Goal: Task Accomplishment & Management: Complete application form

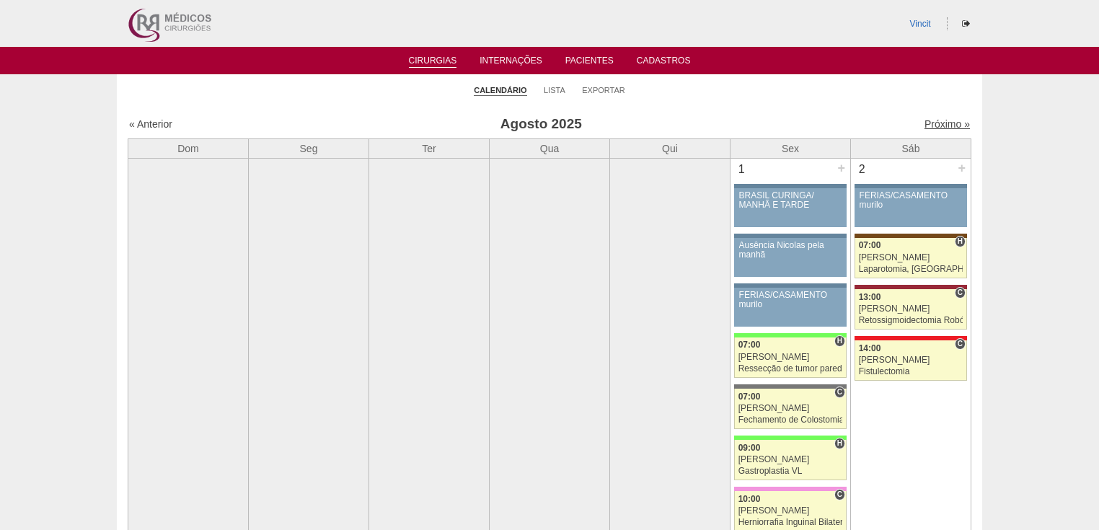
click at [942, 122] on link "Próximo »" at bounding box center [947, 124] width 45 height 12
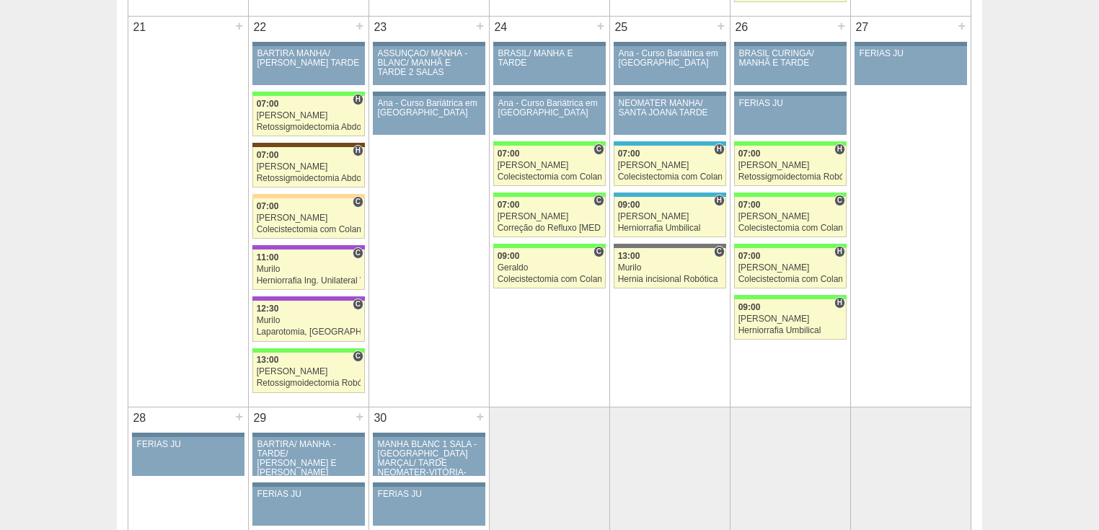
scroll to position [1731, 0]
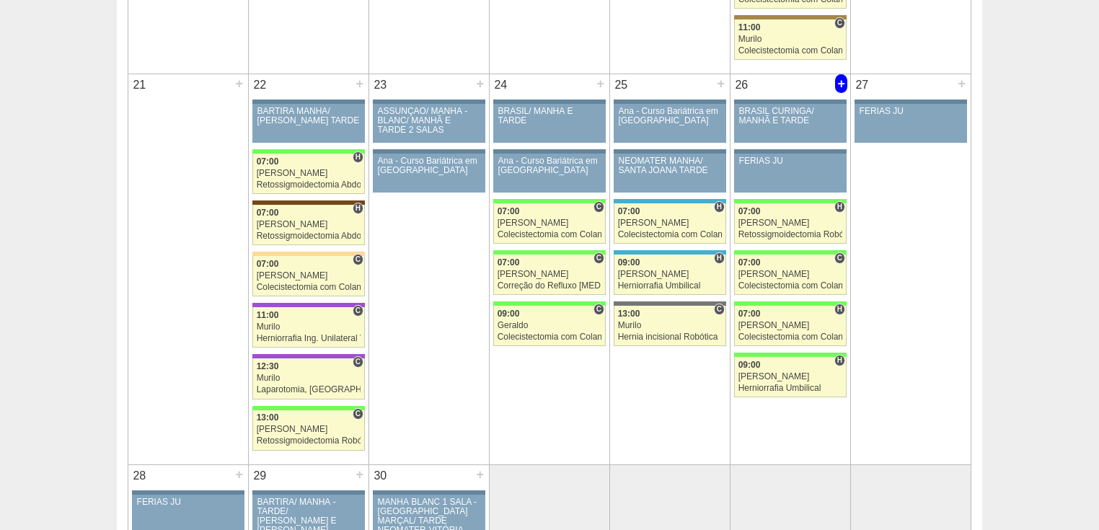
click at [844, 81] on div "+" at bounding box center [841, 83] width 12 height 19
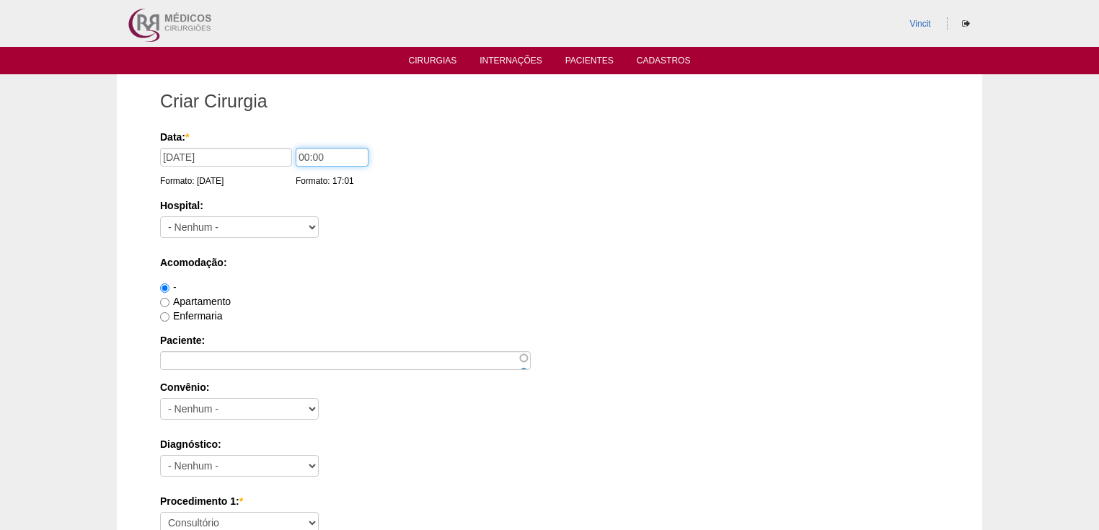
click at [309, 155] on input "00:00" at bounding box center [332, 157] width 73 height 19
type input "07:00"
click at [298, 223] on select "- Nenhum - 9 de Julho Albert Einstein Alvorada América Assunção Bartira Benefic…" at bounding box center [239, 227] width 159 height 22
select select "30"
click at [160, 216] on select "- Nenhum - 9 de Julho Albert Einstein Alvorada América Assunção Bartira Benefic…" at bounding box center [239, 227] width 159 height 22
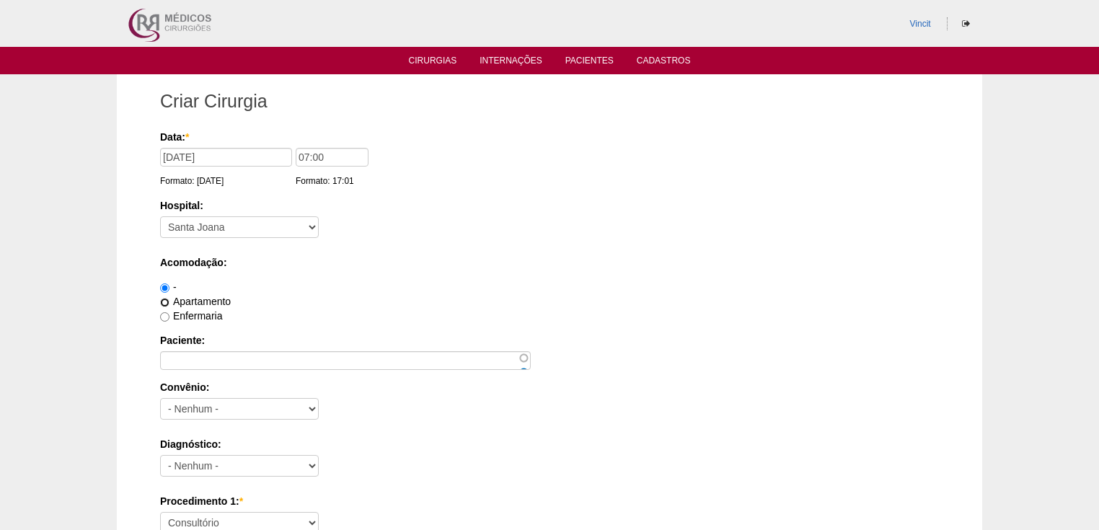
click at [166, 303] on input "Apartamento" at bounding box center [164, 302] width 9 height 9
radio input "true"
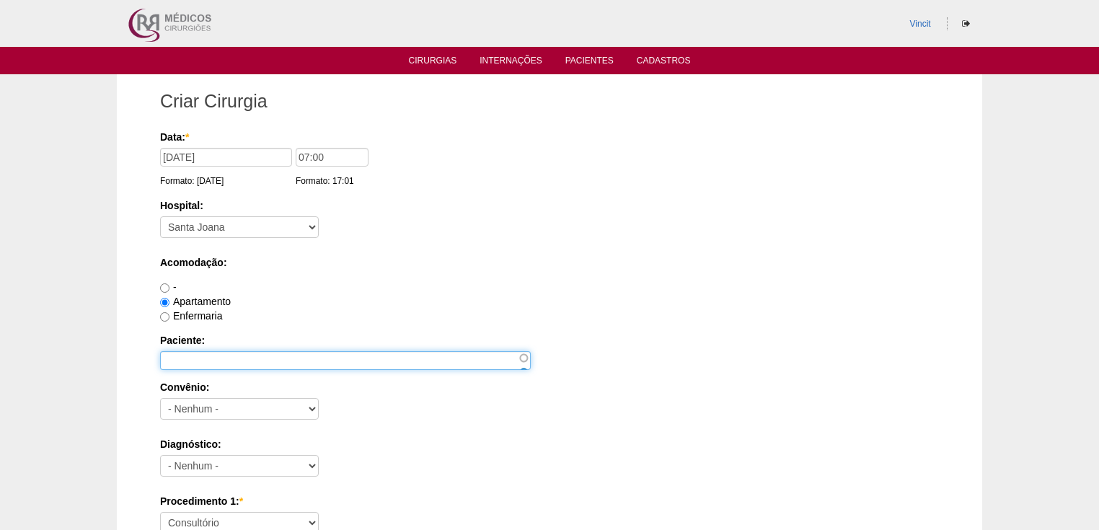
click at [187, 355] on input "Paciente:" at bounding box center [345, 360] width 371 height 19
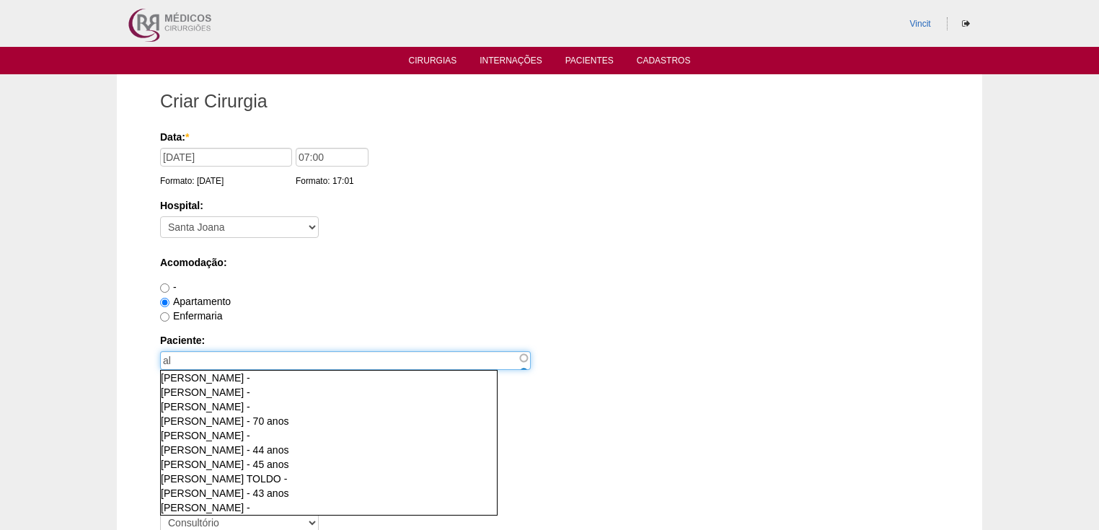
type input "a"
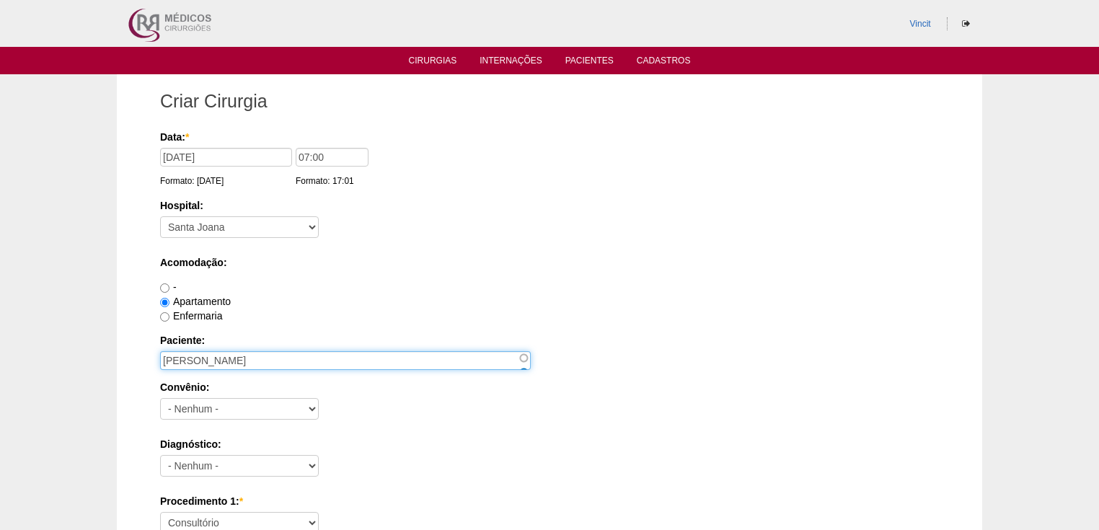
type input "ALESSANDRA DE FREITAS"
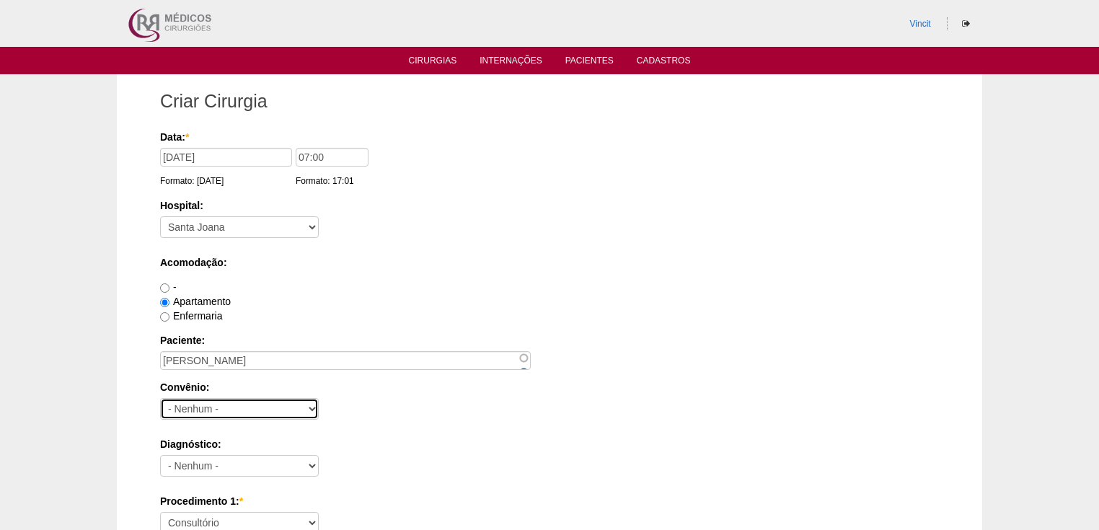
click at [211, 405] on select "- Nenhum - Abet Afresp Allianz Amil Blue Life Caasp Cabesp Caixa de Pensões Car…" at bounding box center [239, 409] width 159 height 22
select select "3747"
click at [160, 398] on select "- Nenhum - Abet Afresp Allianz Amil Blue Life Caasp Cabesp Caixa de Pensões Car…" at bounding box center [239, 409] width 159 height 22
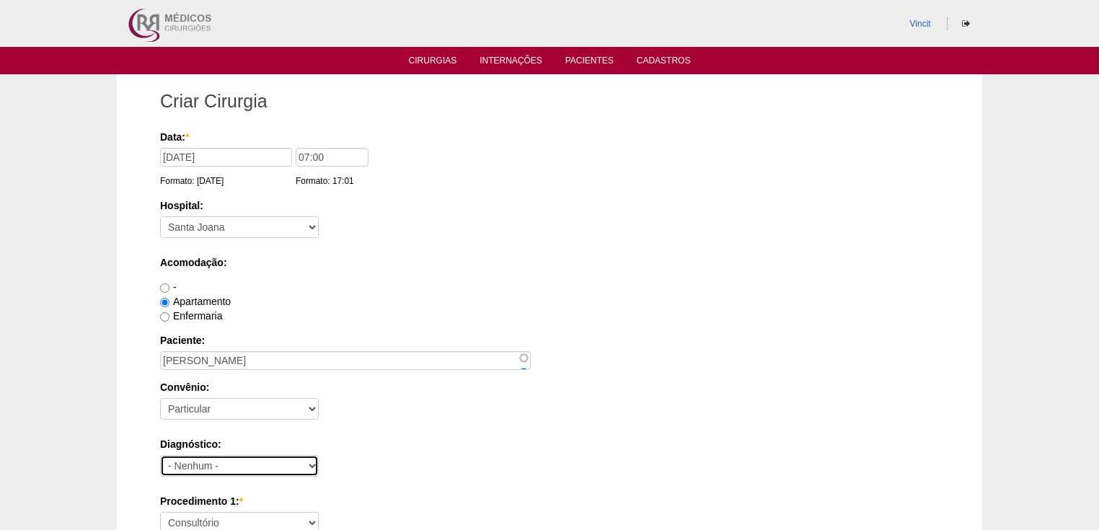
click at [189, 465] on select "- Nenhum - Abdome Agudo Abscesso Hepático Abscesso Perianal Abscesso Peritoneal…" at bounding box center [239, 466] width 159 height 22
select select "3897"
click at [160, 455] on select "- Nenhum - Abdome Agudo Abscesso Hepático Abscesso Perianal Abscesso Peritoneal…" at bounding box center [239, 466] width 159 height 22
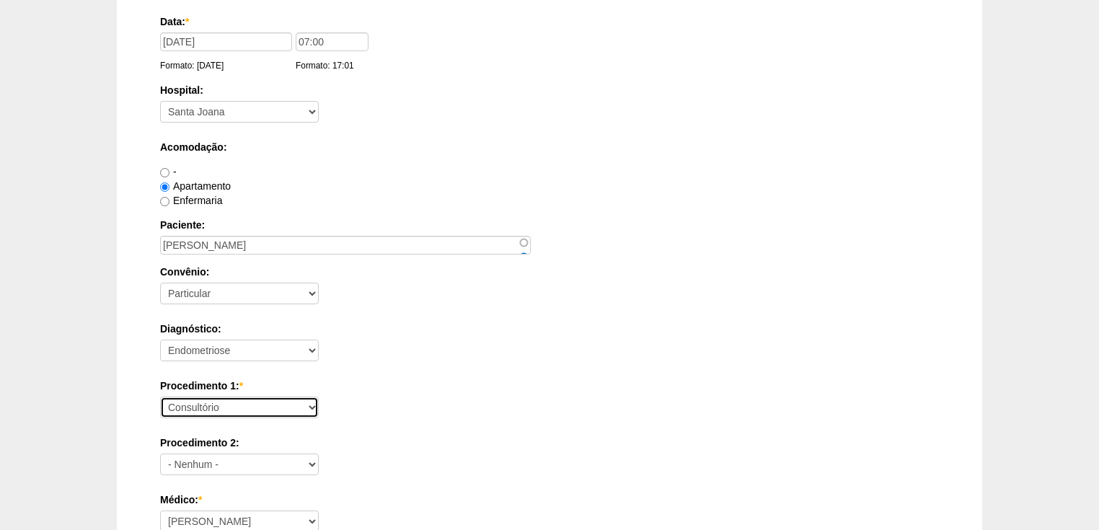
click at [193, 408] on select "Consultório Abscesso Hepático - Drenagem Abscesso perianal Amputação Abdômino P…" at bounding box center [239, 408] width 159 height 22
select select "31203"
click at [160, 397] on select "Consultório Abscesso Hepático - Drenagem Abscesso perianal Amputação Abdômino P…" at bounding box center [239, 408] width 159 height 22
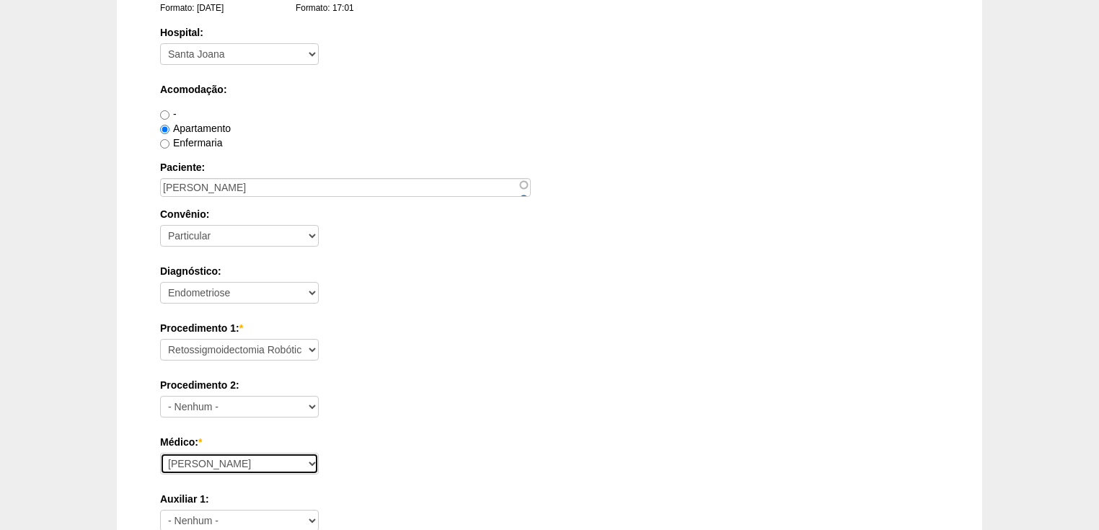
click at [212, 460] on select "Ana Paula Bruno Felipe Rossi Geraldo Igor Benevides Isabella Juliana Luiz Guilh…" at bounding box center [239, 464] width 159 height 22
select select "22"
click at [160, 453] on select "Ana Paula Bruno Felipe Rossi Geraldo Igor Benevides Isabella Juliana Luiz Guilh…" at bounding box center [239, 464] width 159 height 22
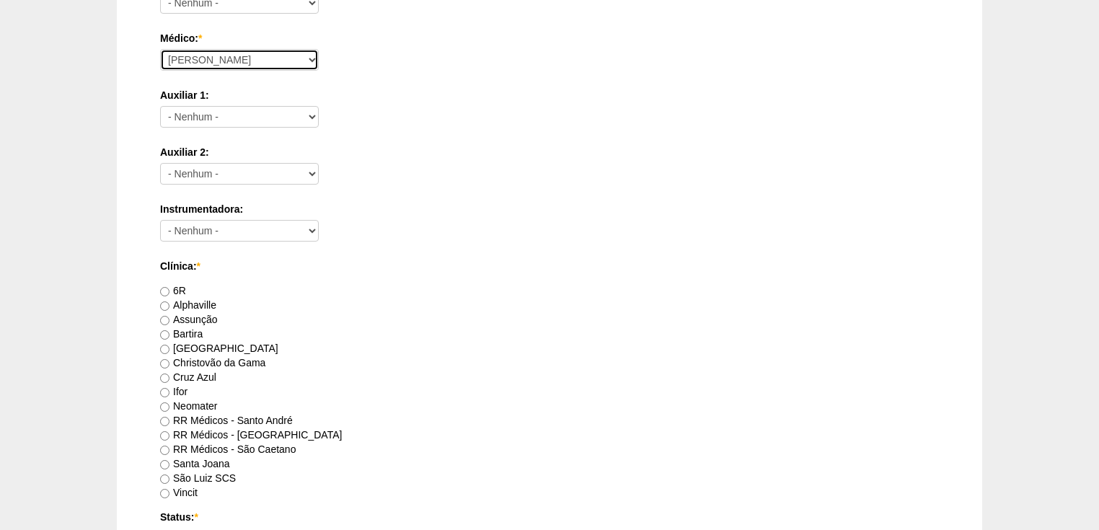
scroll to position [635, 0]
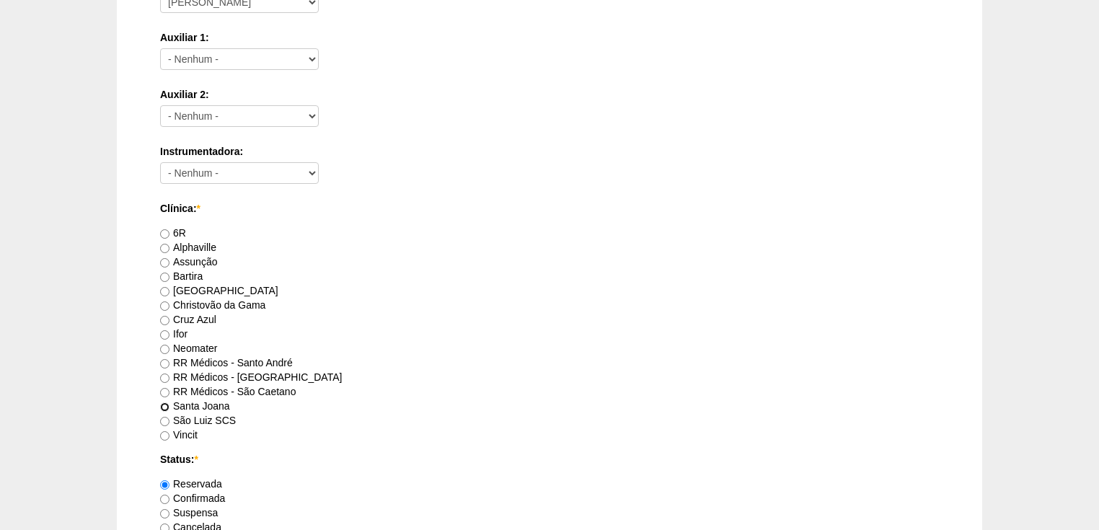
click at [161, 405] on input "Santa Joana" at bounding box center [164, 407] width 9 height 9
radio input "true"
click at [166, 403] on input "Santa Joana" at bounding box center [164, 407] width 9 height 9
click at [167, 431] on input "Vincit" at bounding box center [164, 435] width 9 height 9
radio input "true"
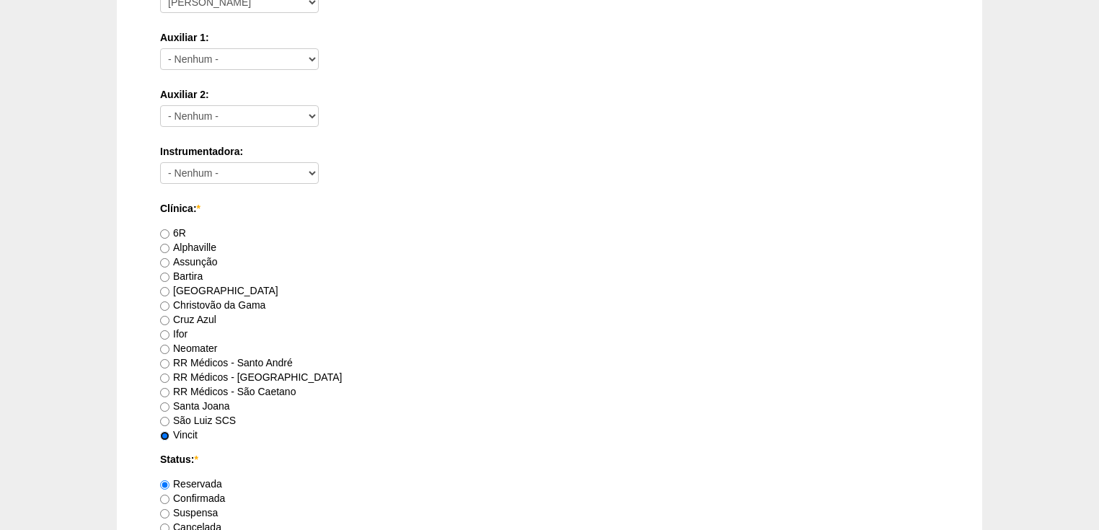
scroll to position [750, 0]
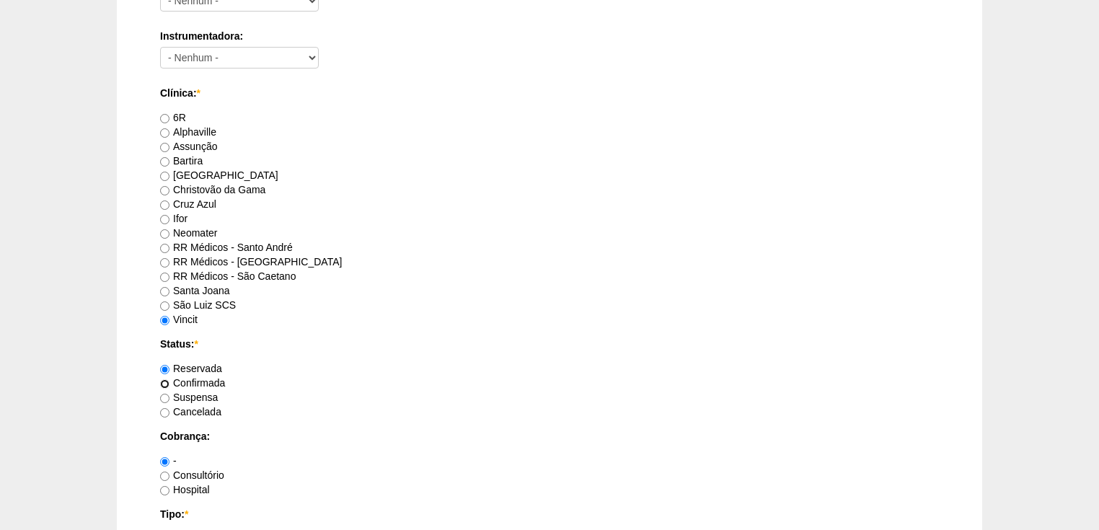
click at [167, 384] on input "Confirmada" at bounding box center [164, 383] width 9 height 9
radio input "true"
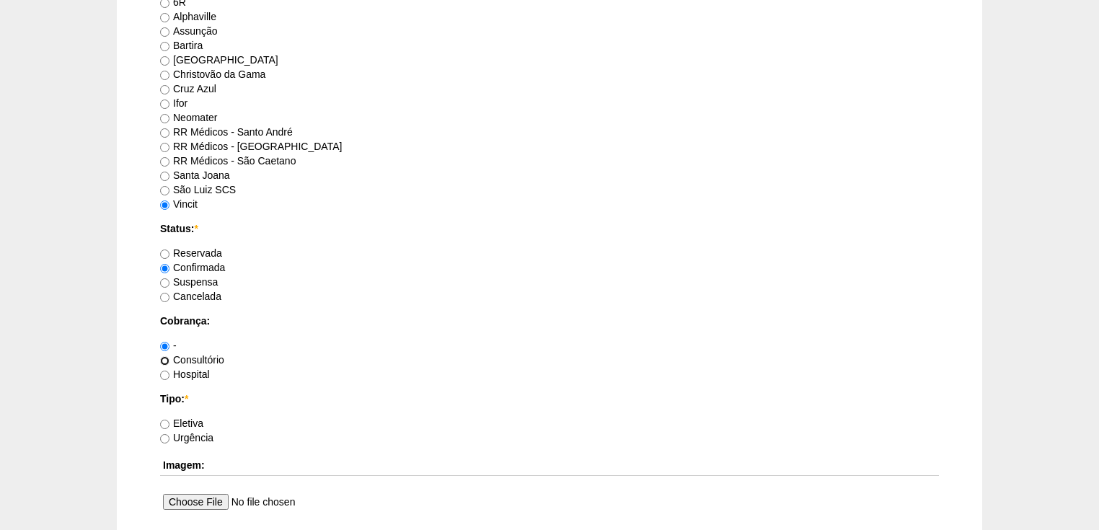
click at [164, 361] on input "Consultório" at bounding box center [164, 360] width 9 height 9
radio input "true"
click at [166, 420] on input "Eletiva" at bounding box center [164, 424] width 9 height 9
radio input "true"
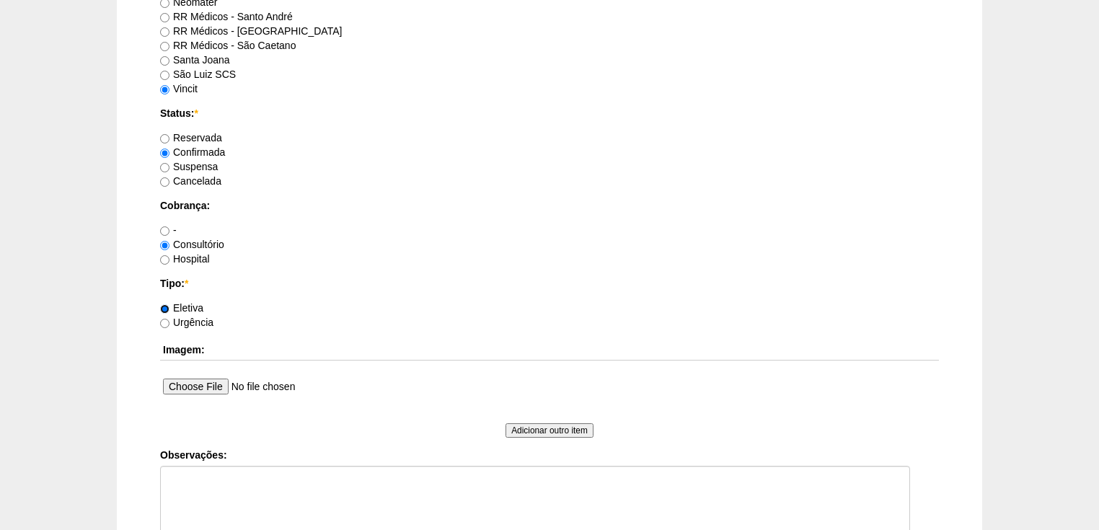
scroll to position [1039, 0]
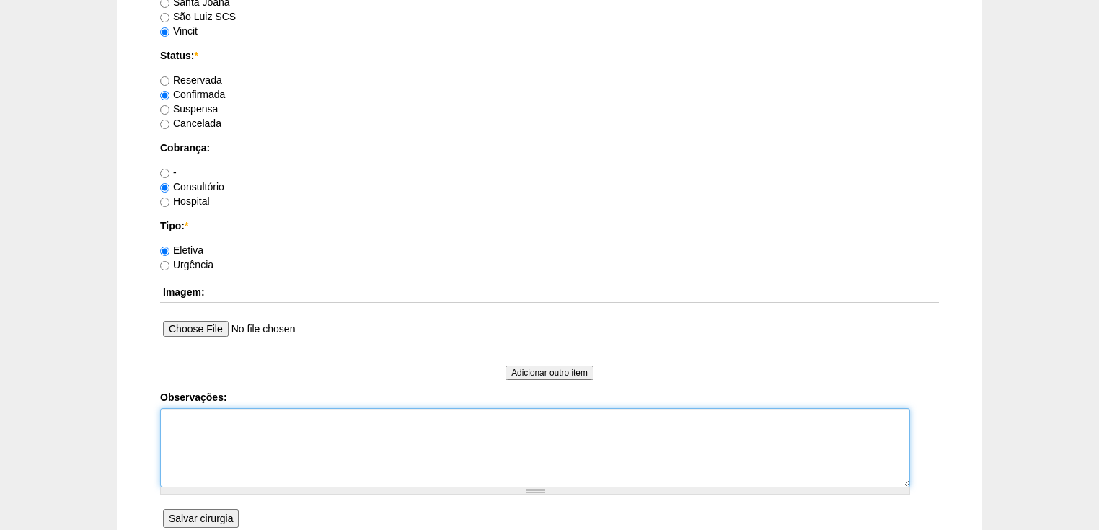
click at [179, 431] on textarea "Observações:" at bounding box center [535, 447] width 750 height 79
type textarea "v"
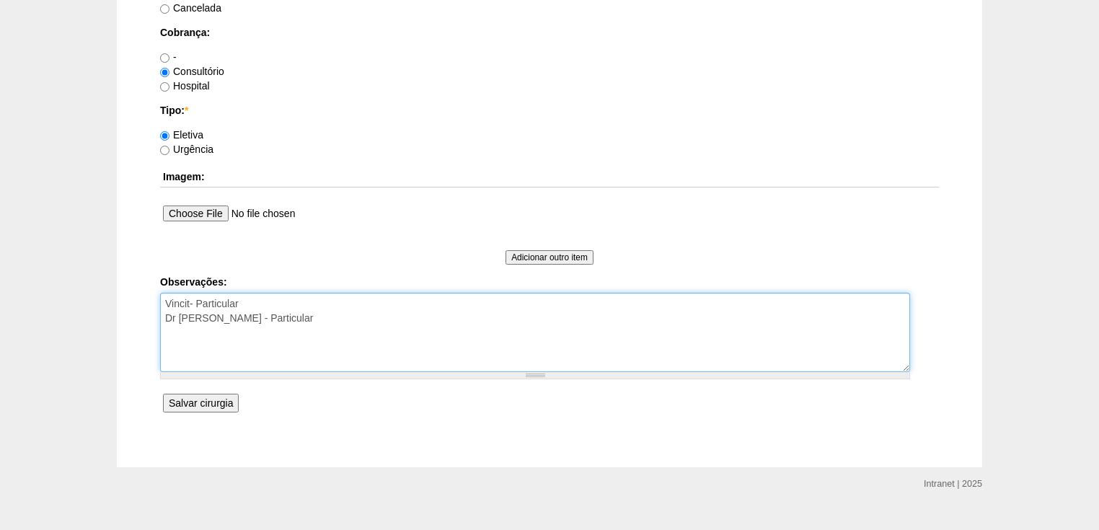
type textarea "Vincit- Particular Dr Rogers - Particular"
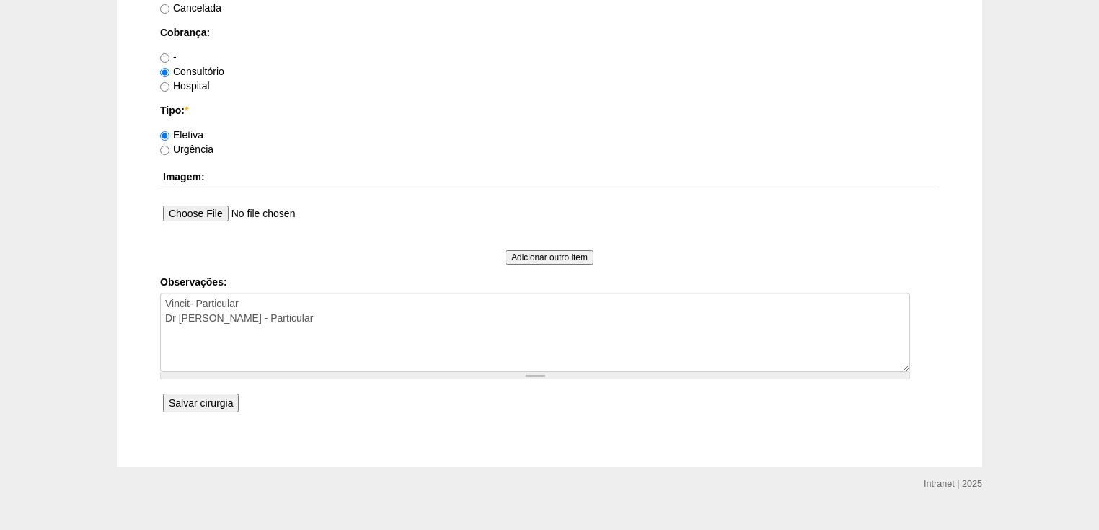
click at [200, 400] on input "Salvar cirurgia" at bounding box center [201, 403] width 76 height 19
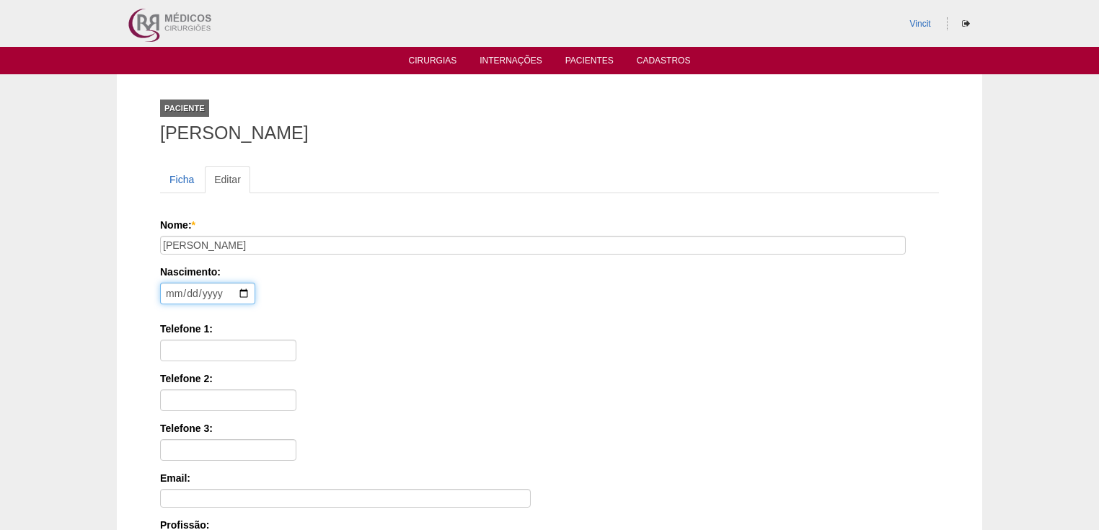
click at [171, 289] on input "date" at bounding box center [207, 294] width 95 height 22
type input "[DATE]"
click at [189, 343] on input "Telefone 1:" at bounding box center [228, 351] width 136 height 22
paste input "(11) 98640-7727"
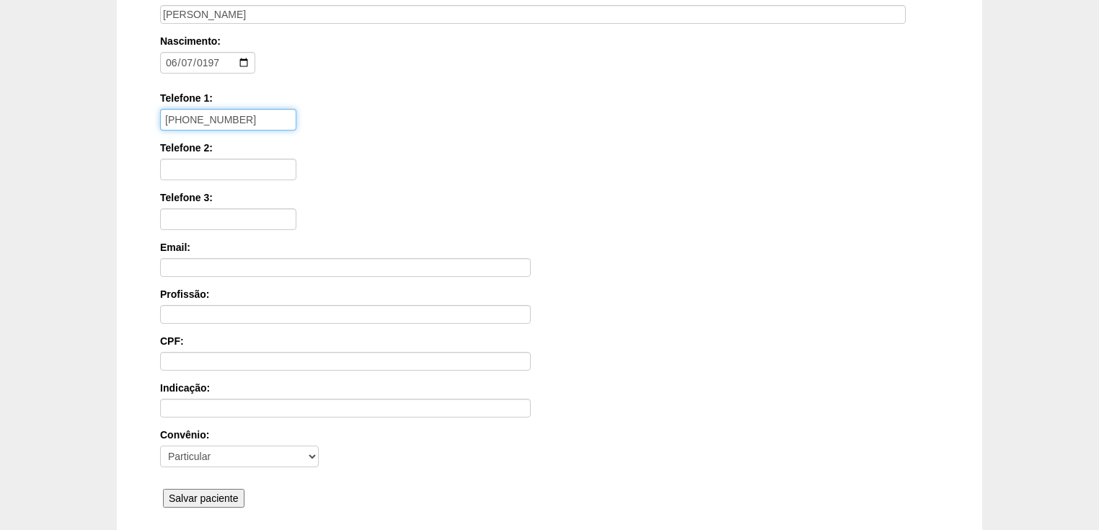
scroll to position [346, 0]
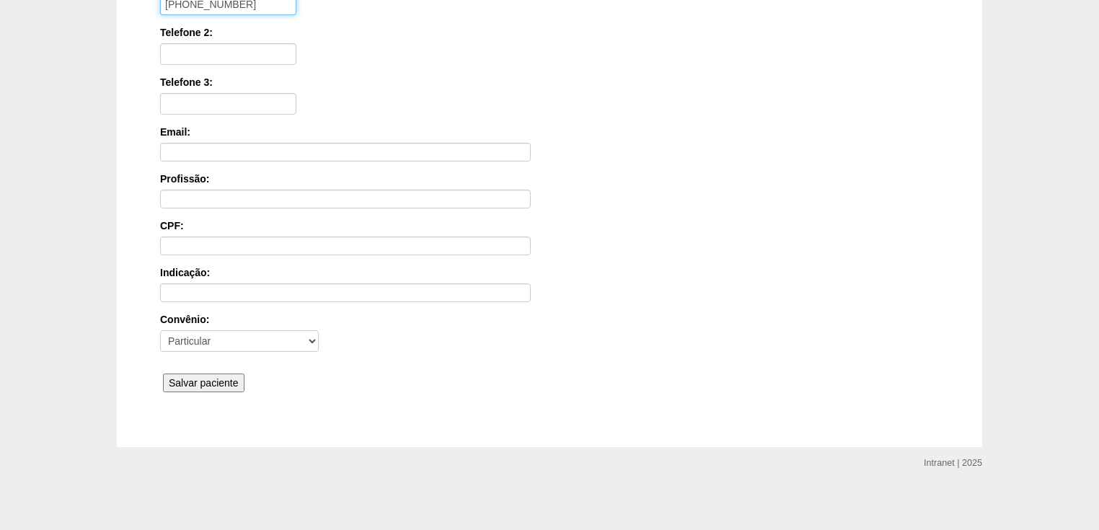
type input "(11) 98640-7727"
click at [188, 374] on input "Salvar paciente" at bounding box center [204, 383] width 82 height 19
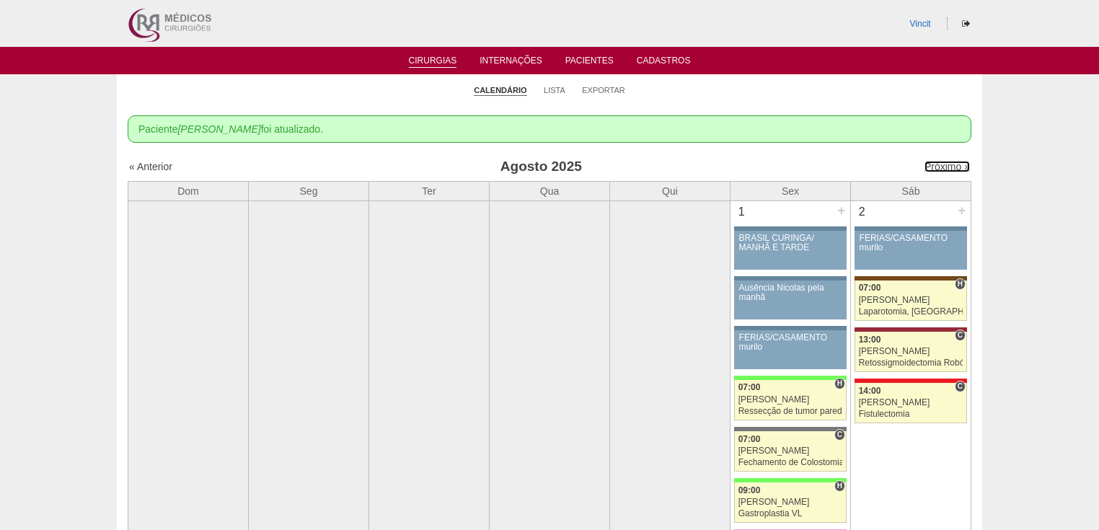
click at [928, 159] on div "Próximo »" at bounding box center [869, 166] width 202 height 14
click at [932, 162] on link "Próximo »" at bounding box center [947, 167] width 45 height 12
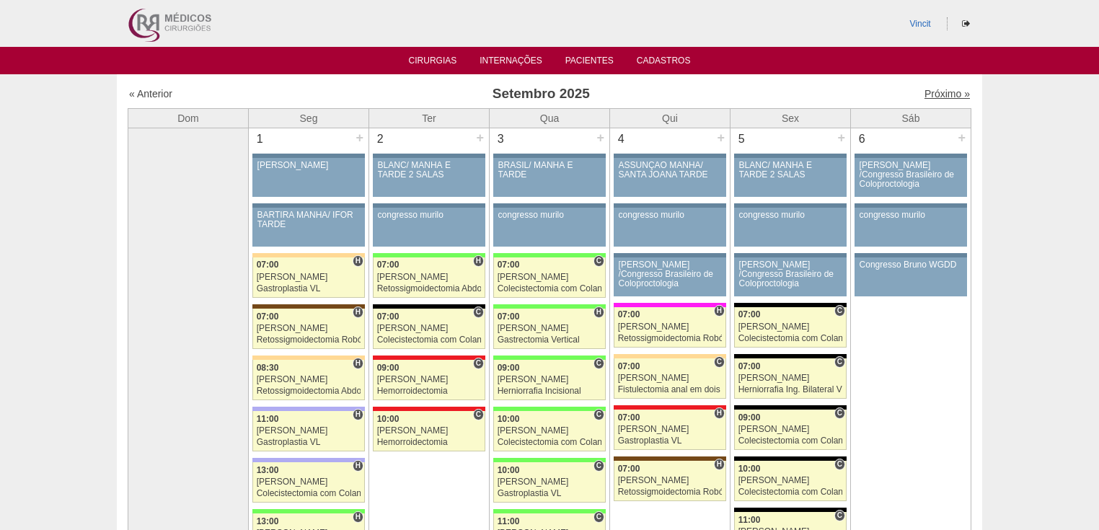
click at [934, 95] on link "Próximo »" at bounding box center [947, 94] width 45 height 12
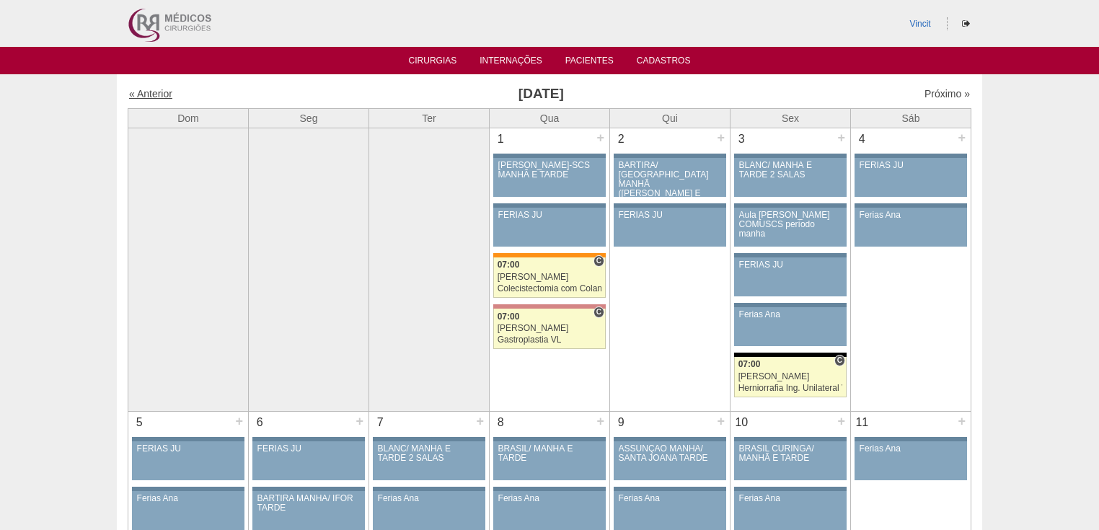
click at [154, 95] on link "« Anterior" at bounding box center [150, 94] width 43 height 12
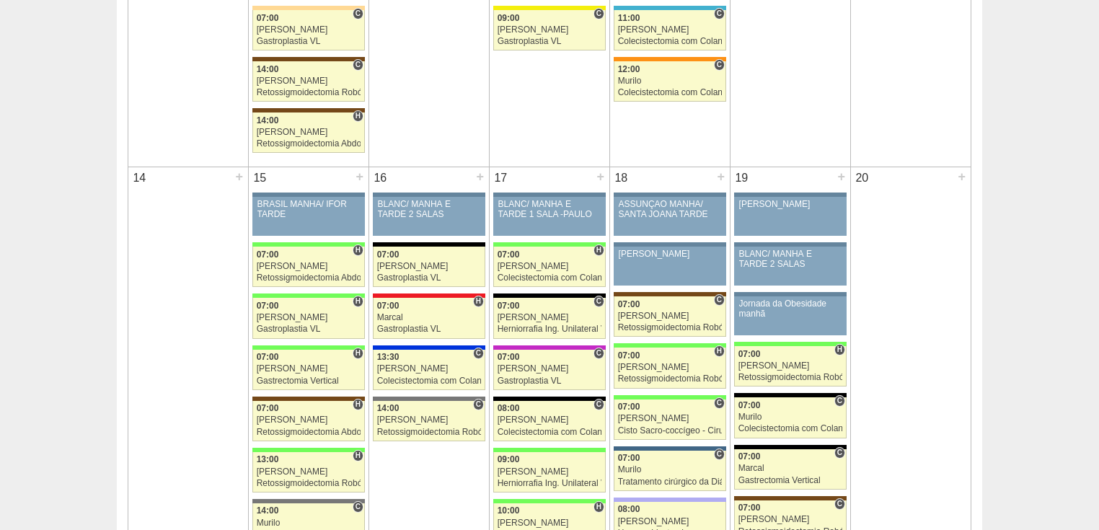
scroll to position [1270, 0]
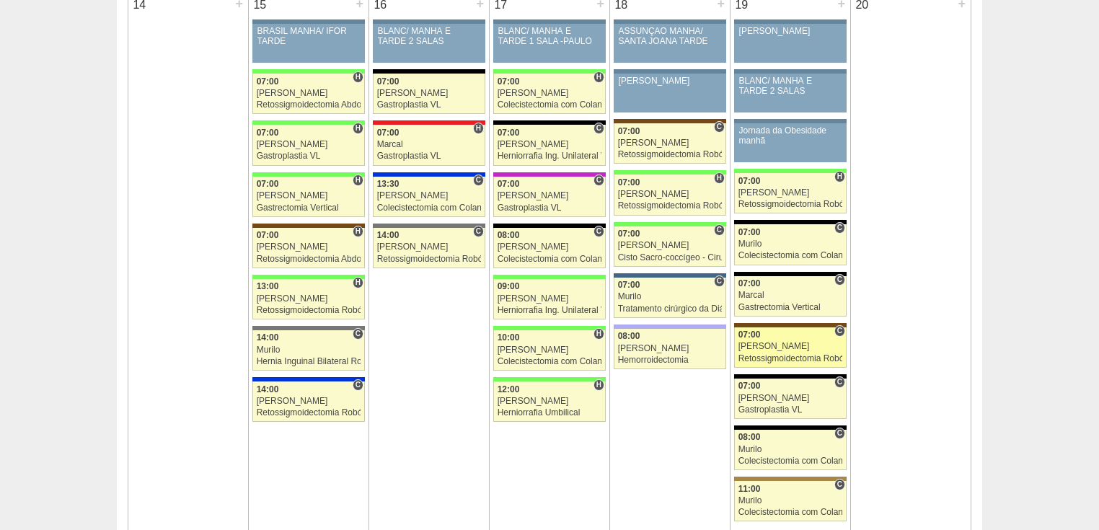
click at [762, 354] on div "Retossigmoidectomia Robótica" at bounding box center [791, 358] width 105 height 9
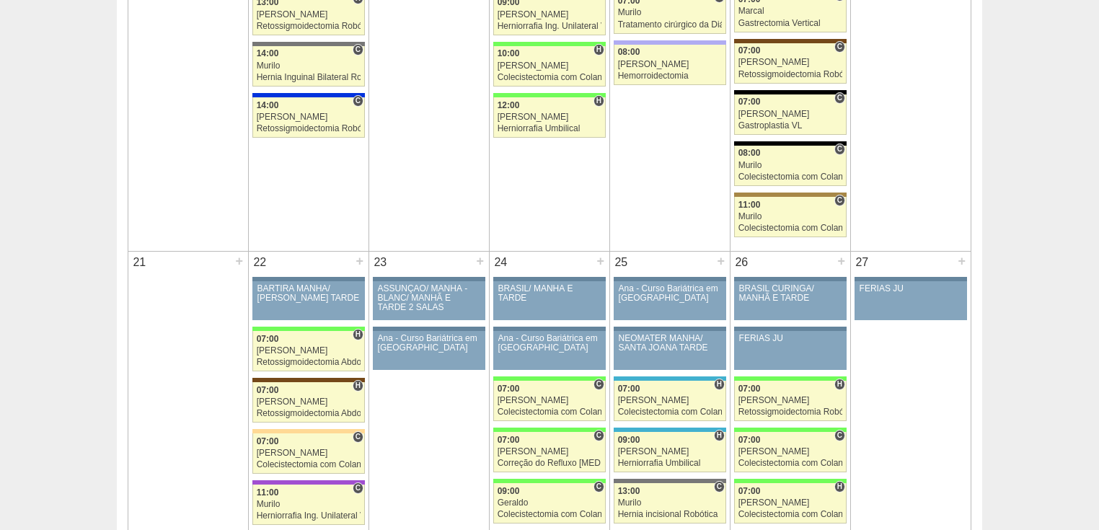
scroll to position [1727, 0]
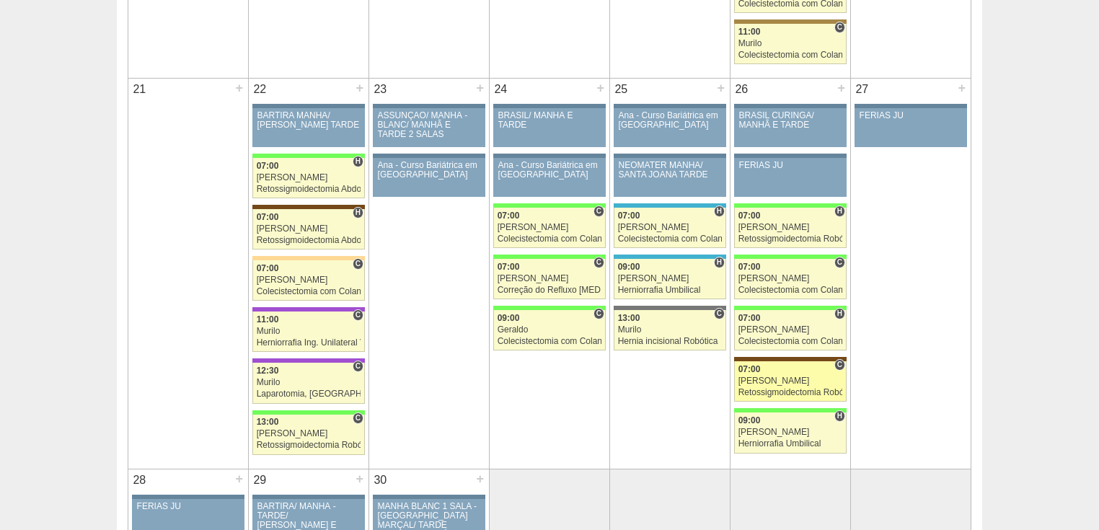
click at [758, 388] on div "Retossigmoidectomia Robótica" at bounding box center [791, 392] width 105 height 9
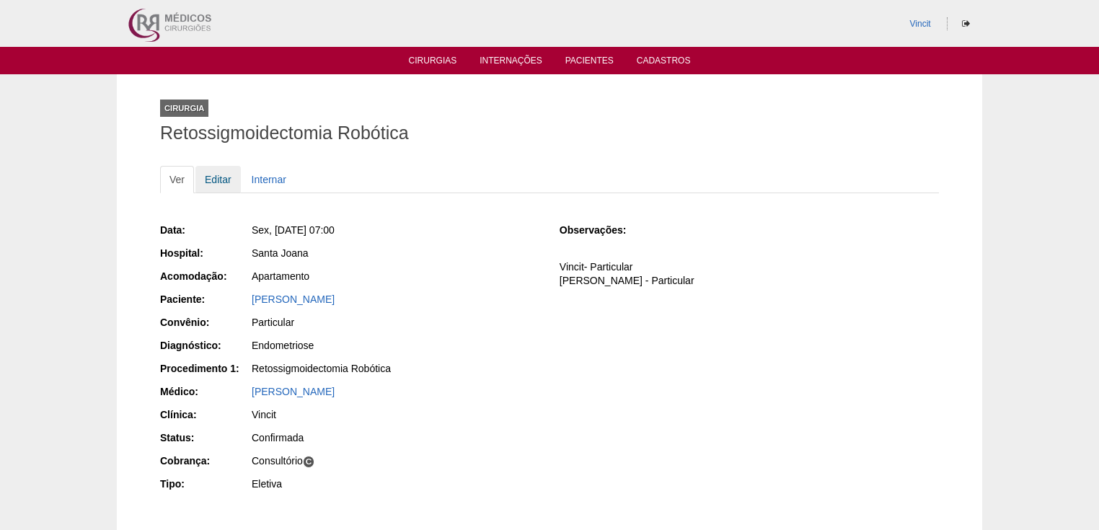
click at [218, 174] on link "Editar" at bounding box center [218, 179] width 45 height 27
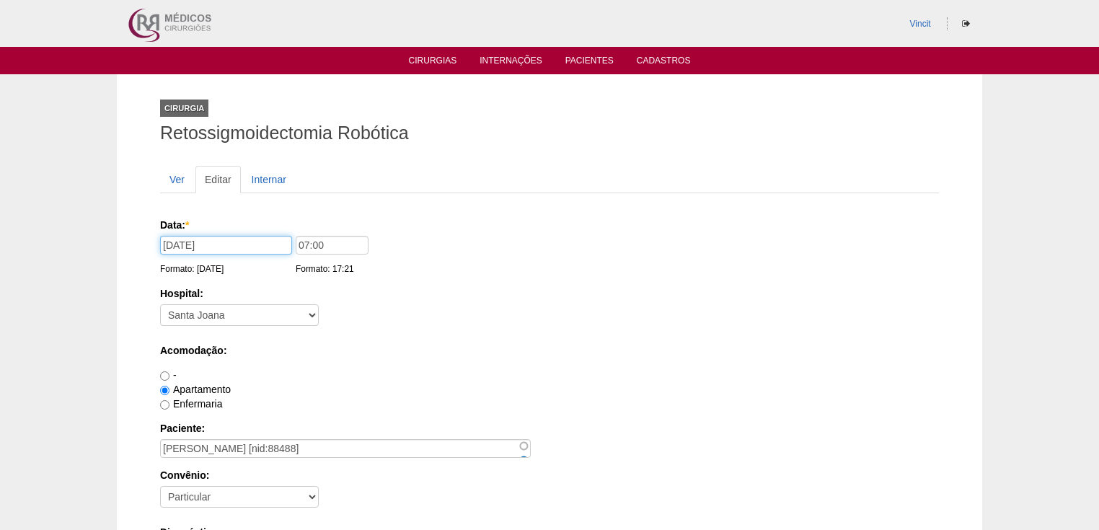
click at [263, 240] on input "26/09/2025" at bounding box center [226, 245] width 132 height 19
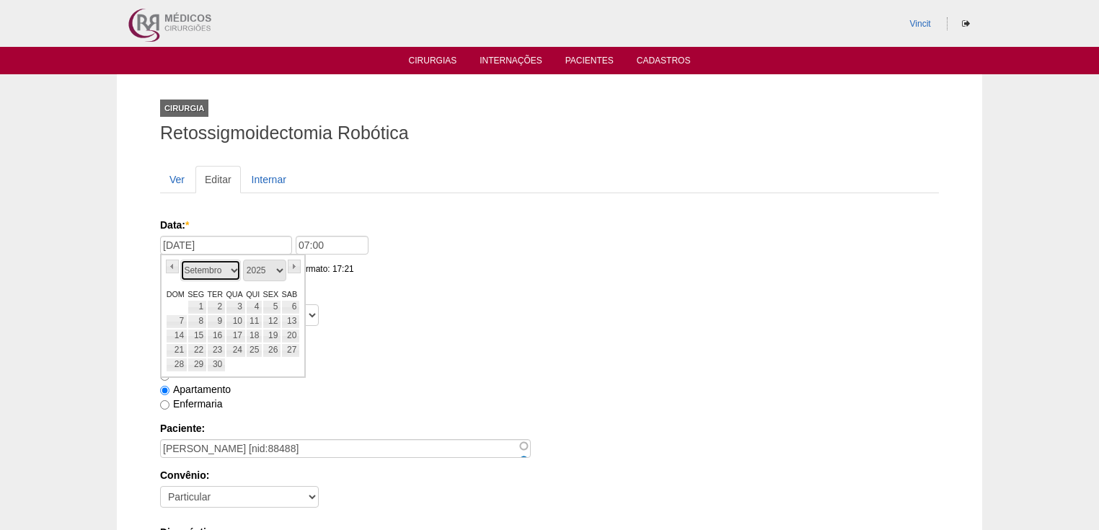
click at [237, 270] on select "Janeiro Fevereiro Março Abril Maio Junho Julho Agosto Setembro Outubro Novembro…" at bounding box center [210, 271] width 61 height 22
click at [271, 332] on link "17" at bounding box center [272, 336] width 19 height 14
type input "17/10/2025"
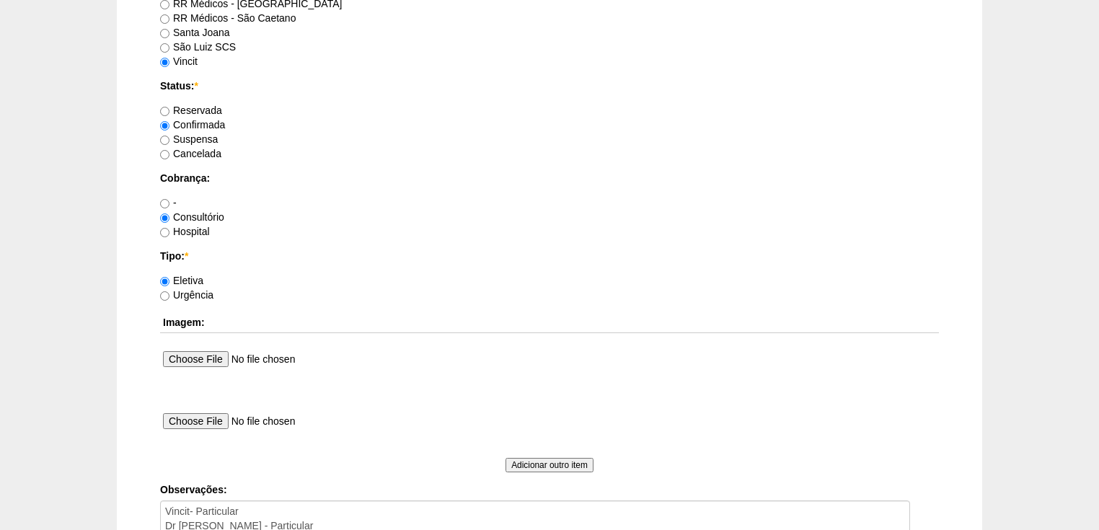
scroll to position [1326, 0]
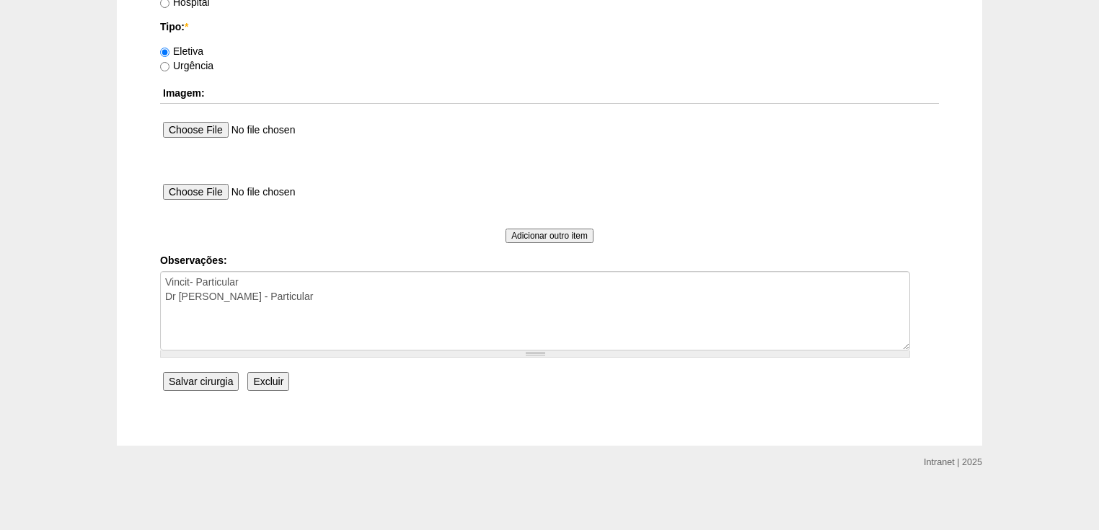
click at [199, 378] on input "Salvar cirurgia" at bounding box center [201, 381] width 76 height 19
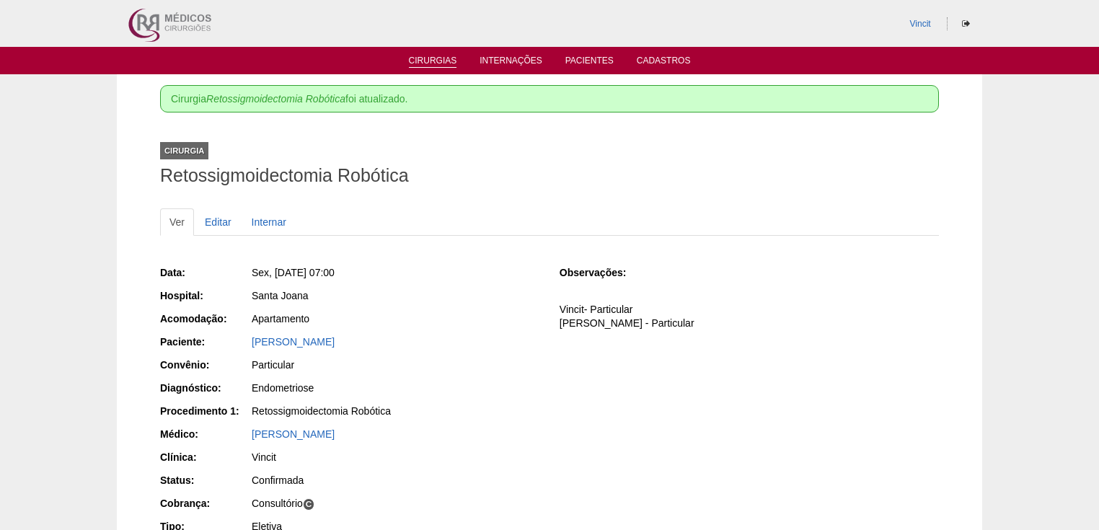
click at [436, 58] on link "Cirurgias" at bounding box center [433, 62] width 48 height 12
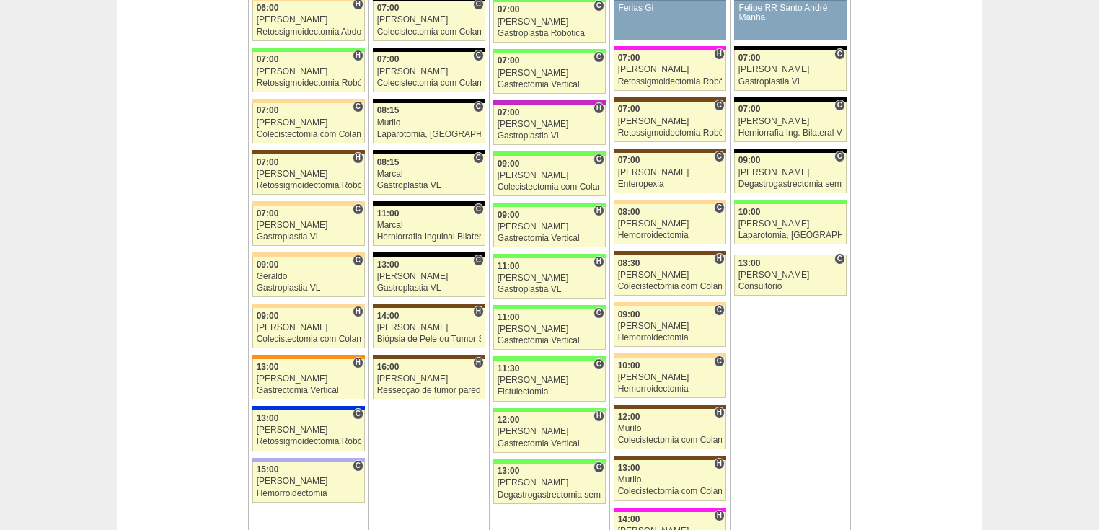
scroll to position [808, 0]
